Goal: Task Accomplishment & Management: Complete application form

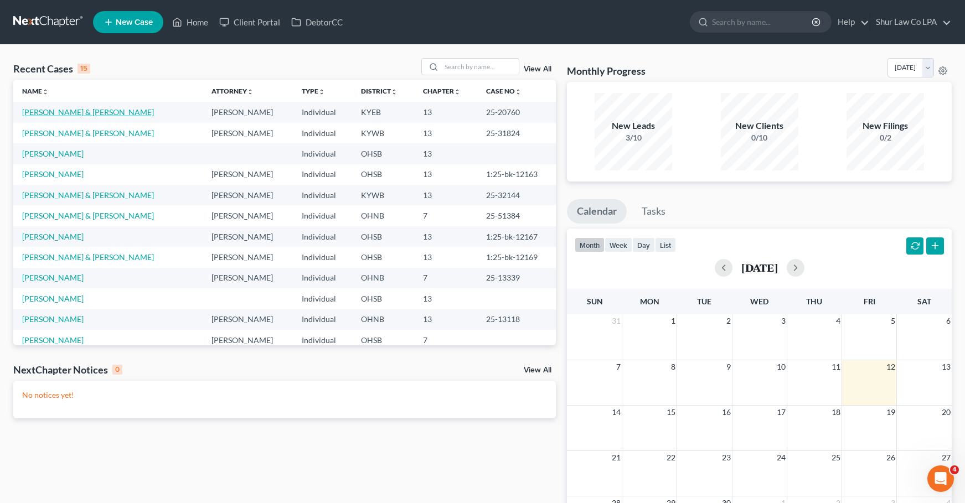
click at [53, 110] on link "[PERSON_NAME] & [PERSON_NAME]" at bounding box center [88, 111] width 132 height 9
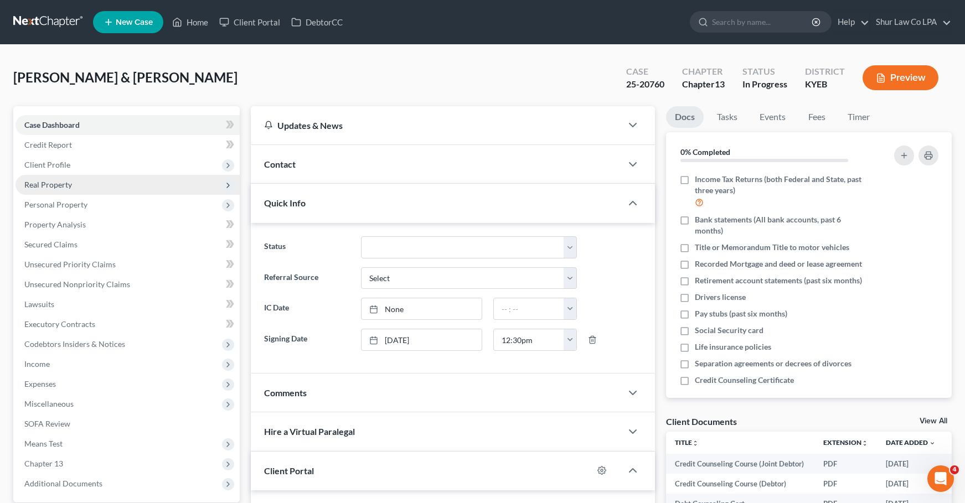
click at [58, 181] on span "Real Property" at bounding box center [48, 184] width 48 height 9
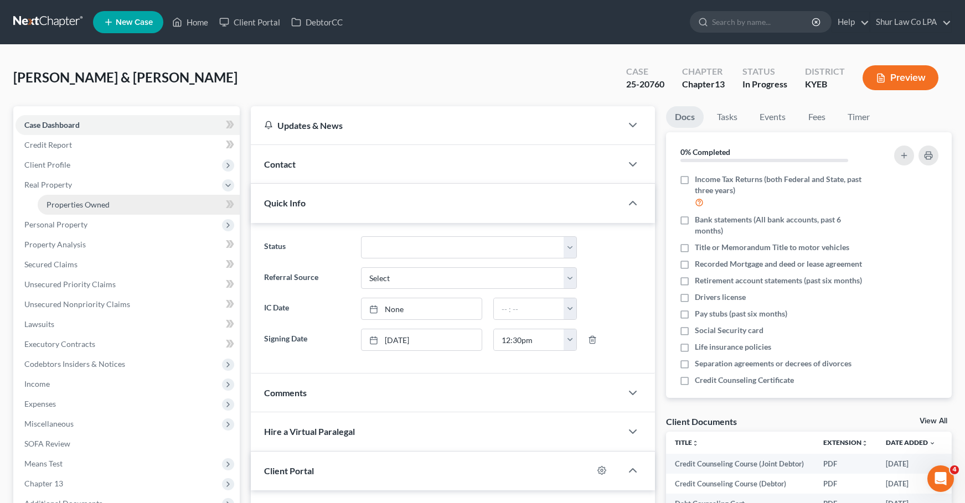
click at [59, 196] on link "Properties Owned" at bounding box center [139, 205] width 202 height 20
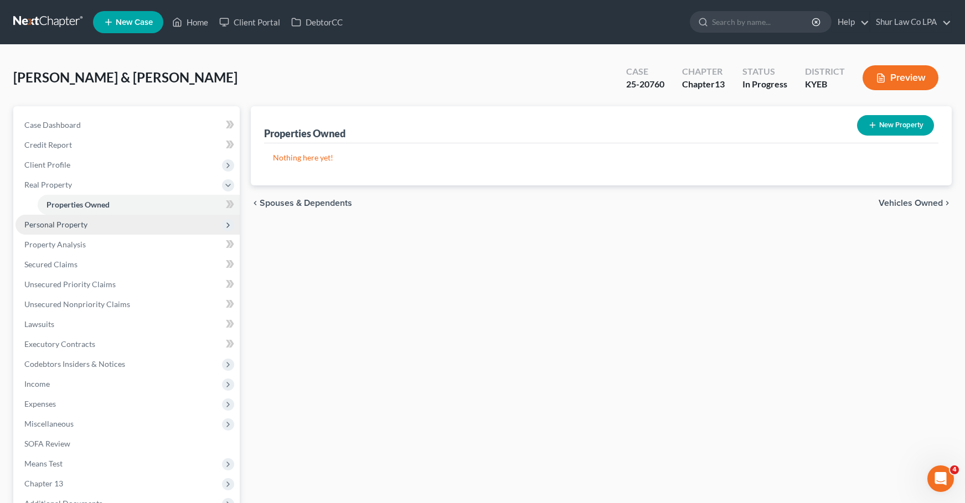
click at [60, 229] on span "Personal Property" at bounding box center [55, 224] width 63 height 9
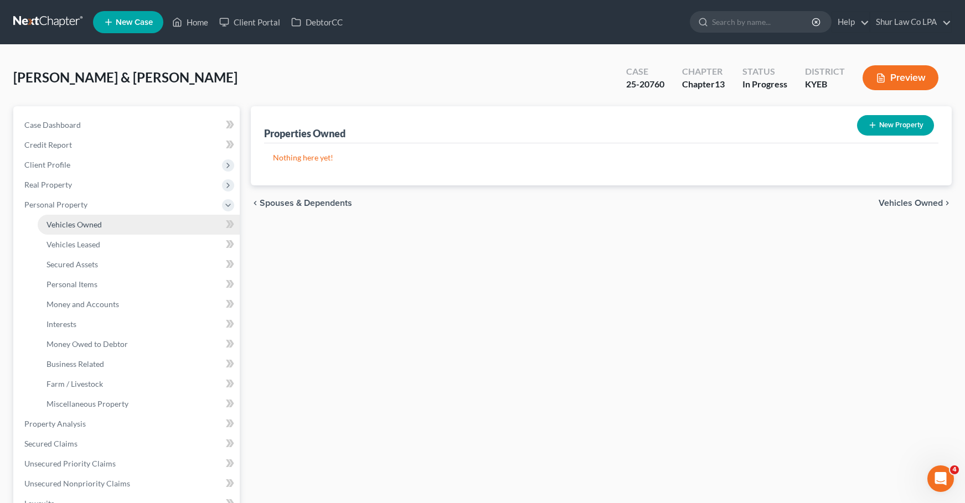
click at [78, 227] on span "Vehicles Owned" at bounding box center [74, 224] width 55 height 9
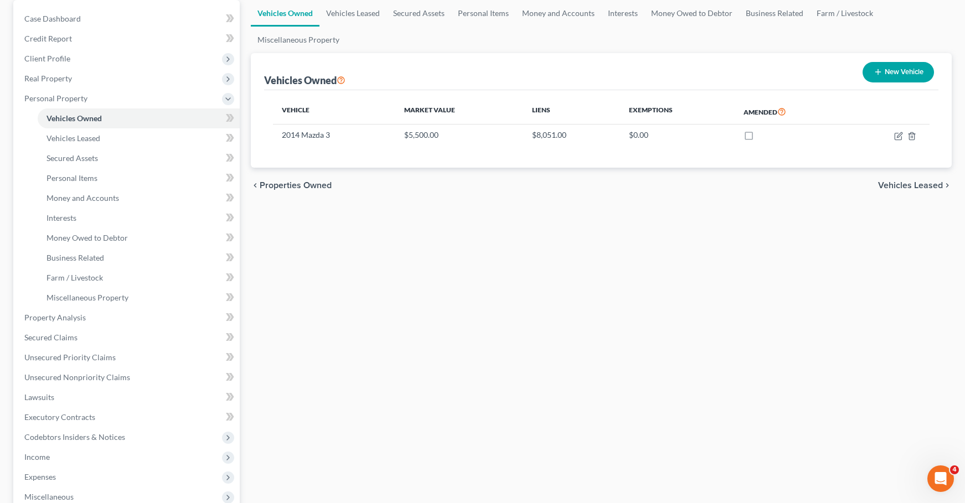
scroll to position [277, 0]
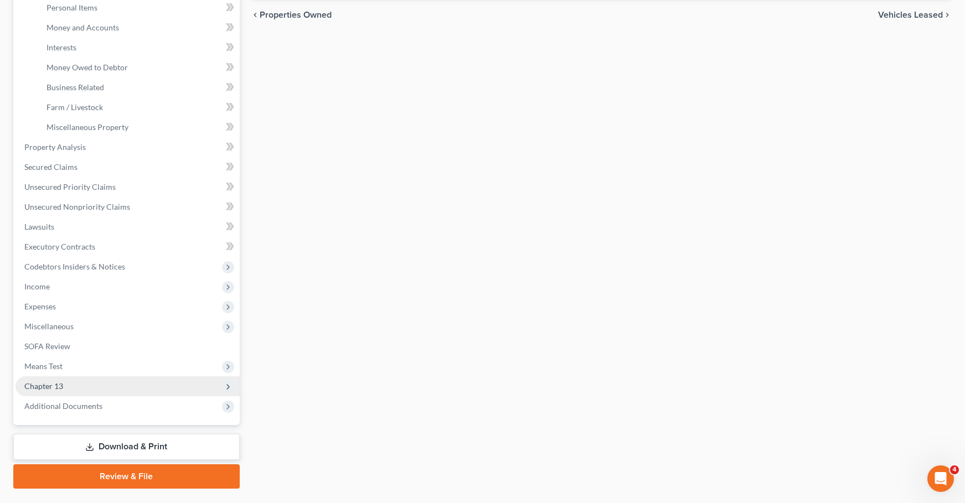
click at [55, 388] on span "Chapter 13" at bounding box center [43, 386] width 39 height 9
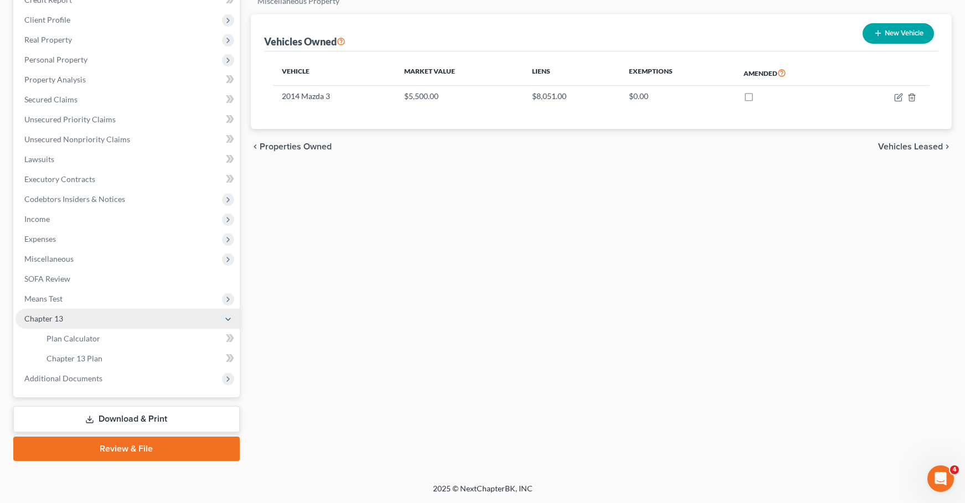
scroll to position [145, 0]
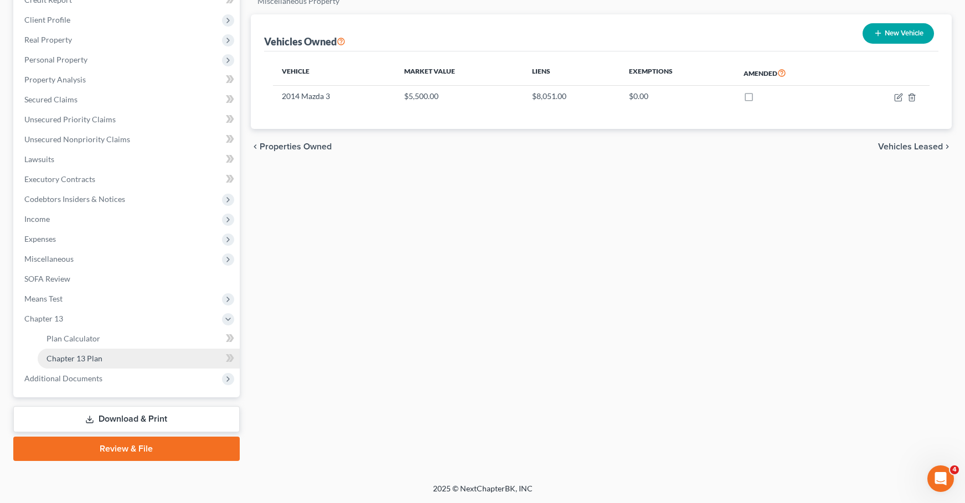
click at [74, 354] on span "Chapter 13 Plan" at bounding box center [75, 358] width 56 height 9
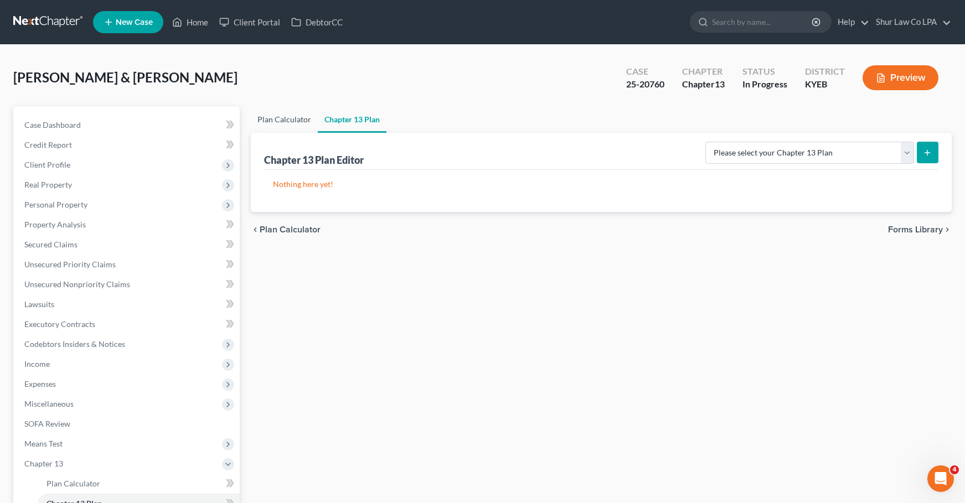
click at [289, 122] on link "Plan Calculator" at bounding box center [284, 119] width 67 height 27
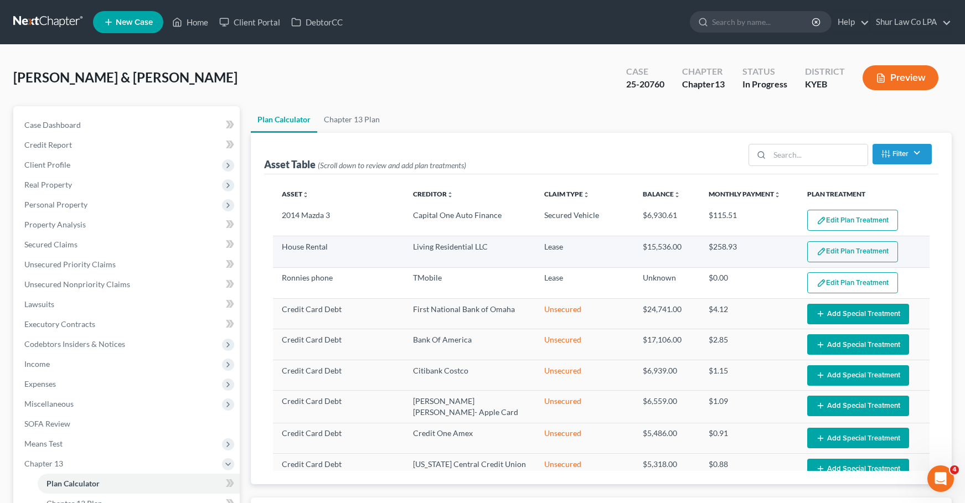
select select "59"
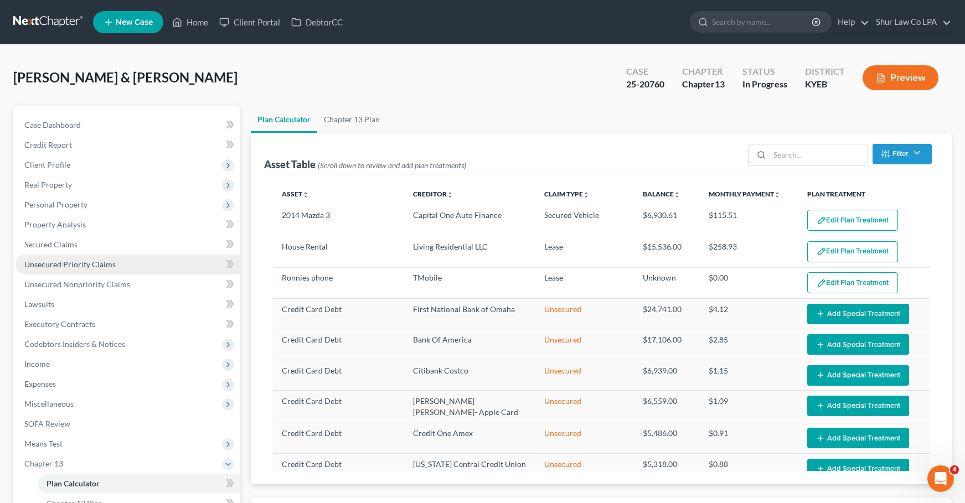
click at [64, 257] on link "Unsecured Priority Claims" at bounding box center [128, 265] width 224 height 20
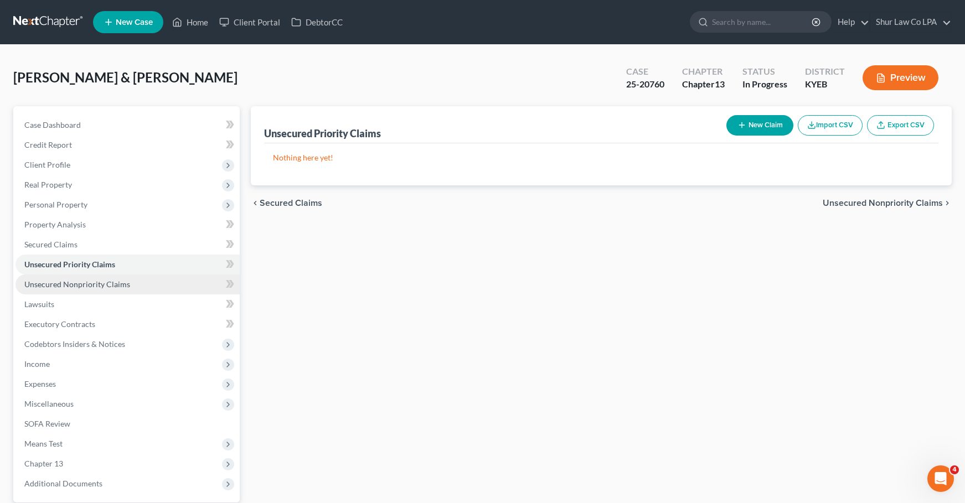
click at [69, 282] on span "Unsecured Nonpriority Claims" at bounding box center [77, 284] width 106 height 9
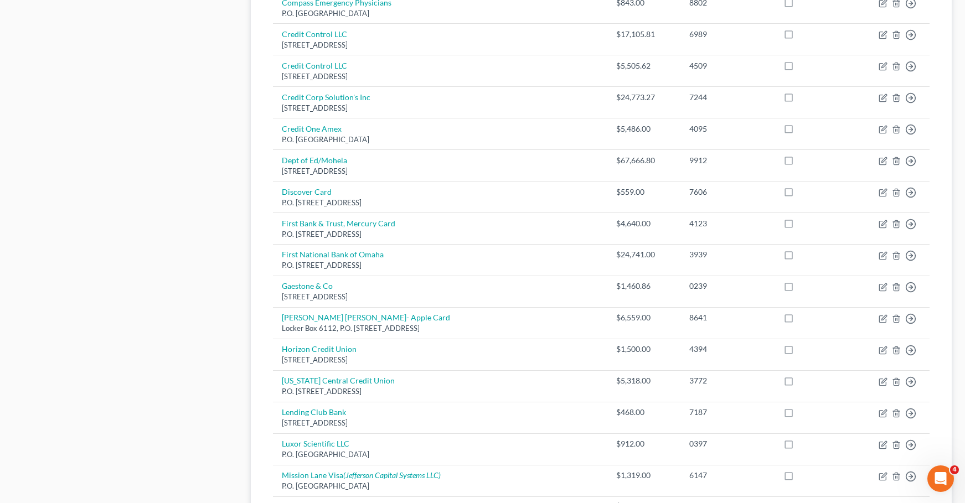
scroll to position [720, 0]
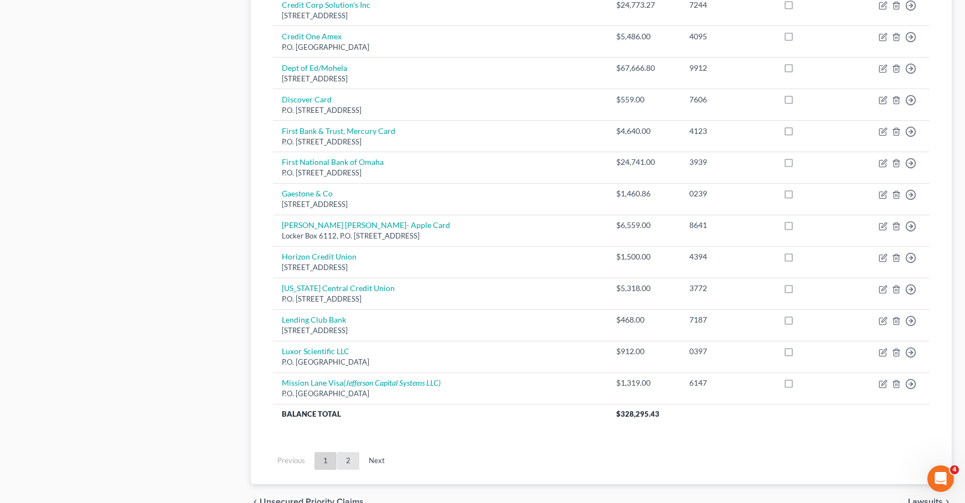
click at [351, 453] on link "2" at bounding box center [348, 461] width 22 height 18
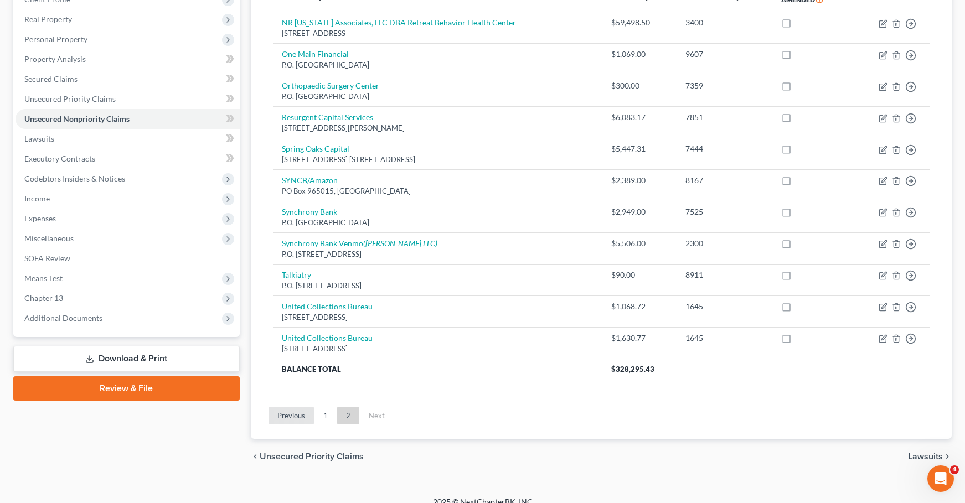
scroll to position [179, 0]
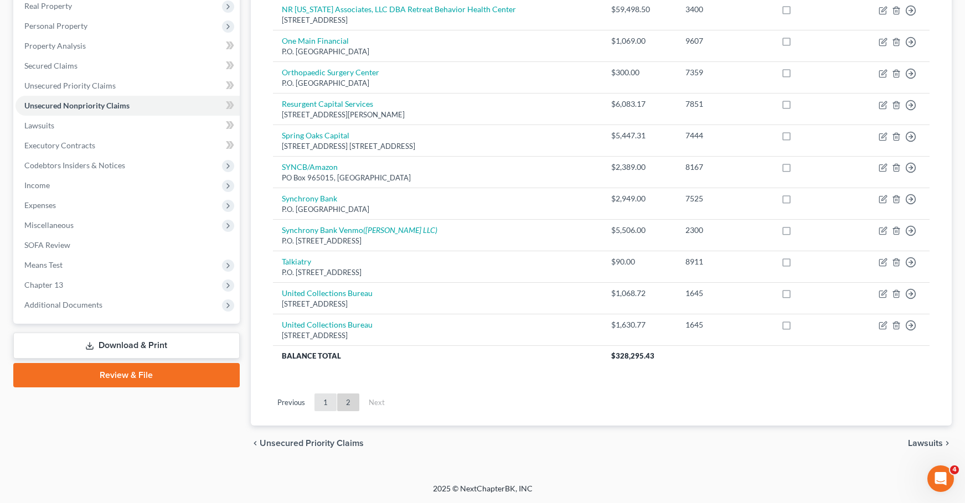
click at [322, 398] on link "1" at bounding box center [326, 403] width 22 height 18
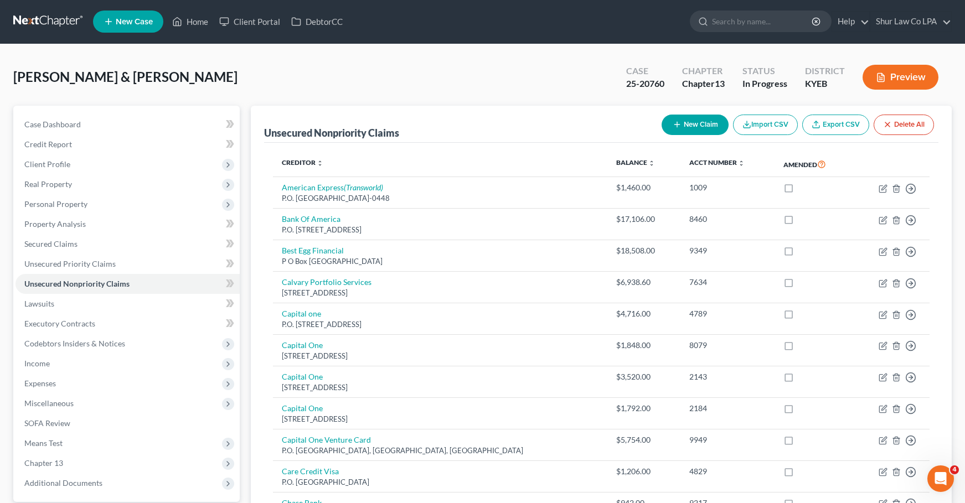
scroll to position [0, 0]
click at [34, 23] on link at bounding box center [48, 22] width 71 height 20
